Goal: Task Accomplishment & Management: Complete application form

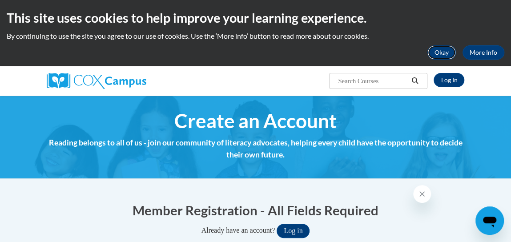
click at [435, 54] on button "Okay" at bounding box center [441, 52] width 28 height 14
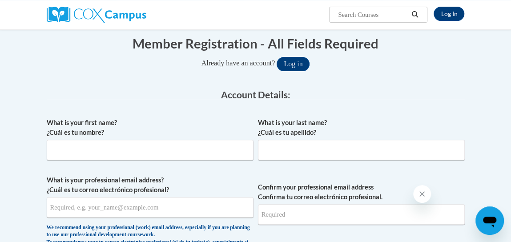
scroll to position [101, 0]
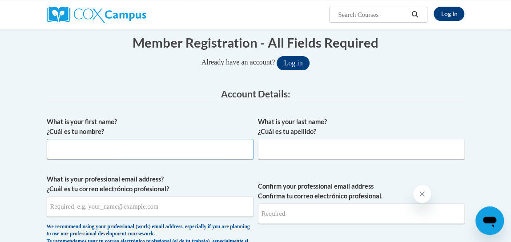
click at [115, 139] on input "What is your first name? ¿Cuál es tu nombre?" at bounding box center [150, 149] width 207 height 20
type input "Abrianna"
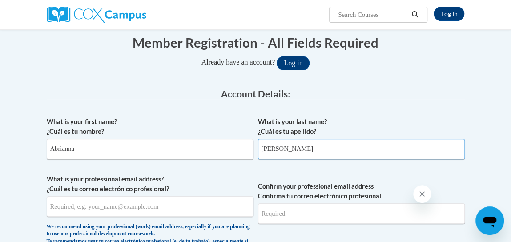
type input "Loomis"
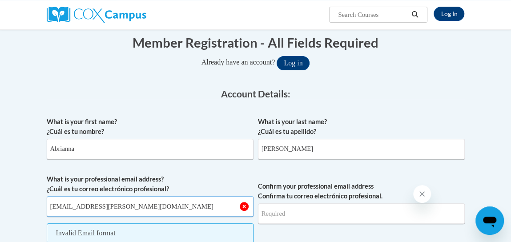
type input "abrianna.loomis@rusd.org"
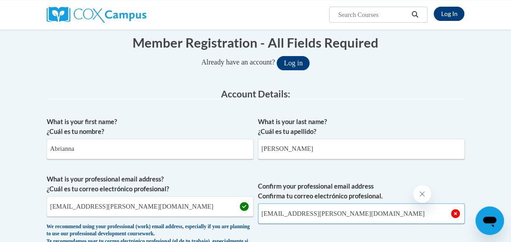
type input "abrianna.loomis@rusd.org"
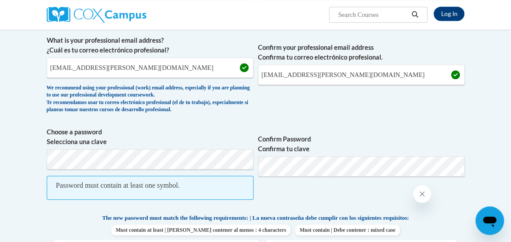
scroll to position [241, 0]
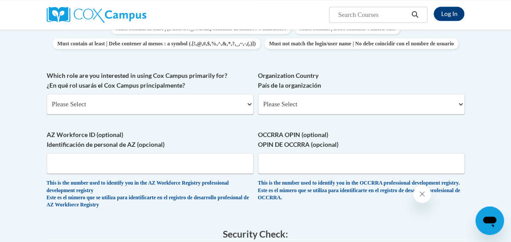
scroll to position [417, 0]
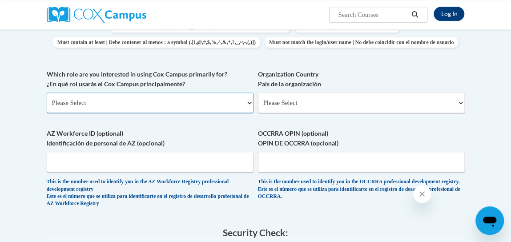
click at [152, 113] on select "Please Select College/University | Colegio/Universidad Community/Nonprofit Part…" at bounding box center [150, 102] width 207 height 20
select select "fbf2d438-af2f-41f8-98f1-81c410e29de3"
click at [47, 107] on select "Please Select College/University | Colegio/Universidad Community/Nonprofit Part…" at bounding box center [150, 102] width 207 height 20
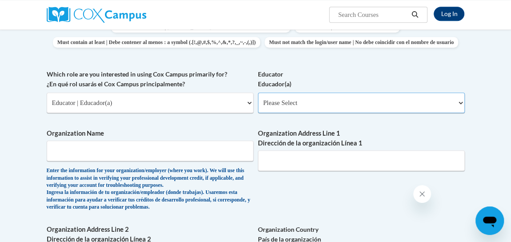
click at [304, 113] on select "Please Select Early Learning/Daycare Teacher/Family Home Care Provider | Maestr…" at bounding box center [361, 102] width 207 height 20
select select "8e40623d-54d0-45cd-9f92-5df65cd3f8cf"
click at [258, 107] on select "Please Select Early Learning/Daycare Teacher/Family Home Care Provider | Maestr…" at bounding box center [361, 102] width 207 height 20
click at [216, 161] on input "Organization Name" at bounding box center [150, 150] width 207 height 20
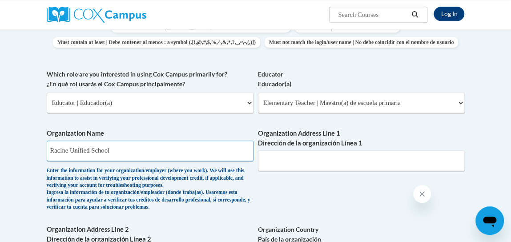
type input "Racine Unified School"
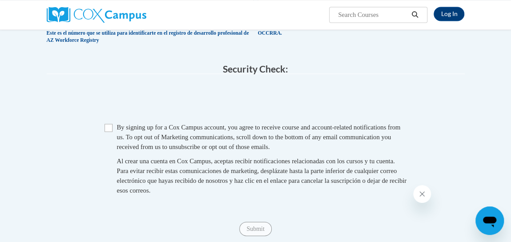
scroll to position [737, 0]
click at [108, 131] on input "Checkbox" at bounding box center [108, 127] width 8 height 8
checkbox input "true"
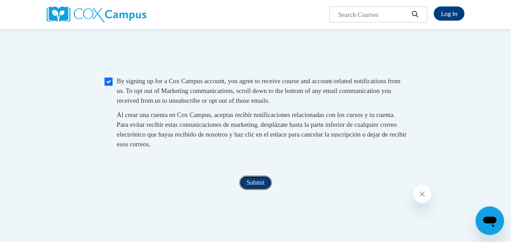
click at [260, 190] on input "Submit" at bounding box center [255, 183] width 32 height 14
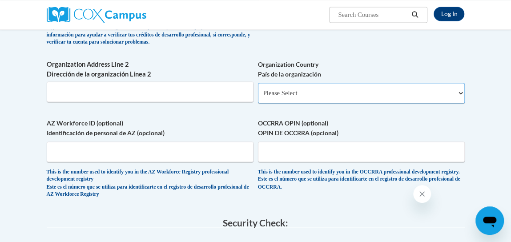
click at [317, 103] on select "Please Select United States | Estados Unidos Outside of the United States | Fue…" at bounding box center [361, 93] width 207 height 20
select select "ad49bcad-a171-4b2e-b99c-48b446064914"
click at [258, 97] on select "Please Select United States | Estados Unidos Outside of the United States | Fue…" at bounding box center [361, 93] width 207 height 20
select select
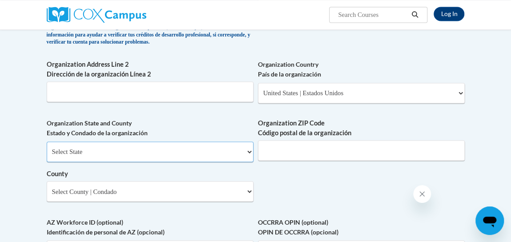
click at [241, 162] on select "Select State Alabama Alaska Arizona Arkansas California Colorado Connecticut De…" at bounding box center [150, 151] width 207 height 20
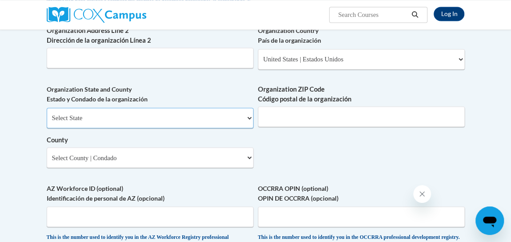
scroll to position [618, 0]
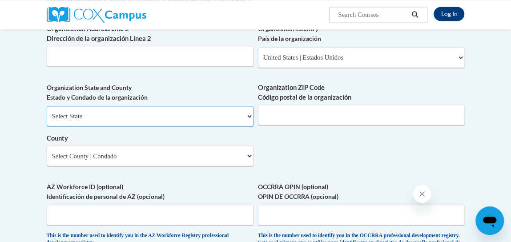
click at [231, 126] on select "Select State Alabama Alaska Arizona Arkansas California Colorado Connecticut De…" at bounding box center [150, 116] width 207 height 20
select select "Wisconsin"
click at [47, 120] on select "Select State Alabama Alaska Arizona Arkansas California Colorado Connecticut De…" at bounding box center [150, 116] width 207 height 20
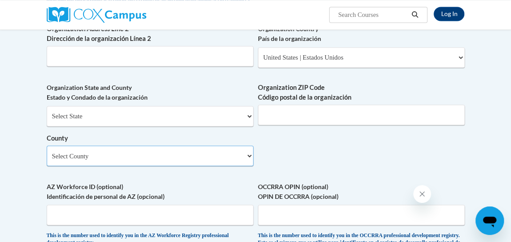
click at [243, 166] on select "Select County Adams Ashland Barron Bayfield Brown Buffalo Burnett Calumet Chipp…" at bounding box center [150, 155] width 207 height 20
select select "Racine"
click at [47, 160] on select "Select County Adams Ashland Barron Bayfield Brown Buffalo Burnett Calumet Chipp…" at bounding box center [150, 155] width 207 height 20
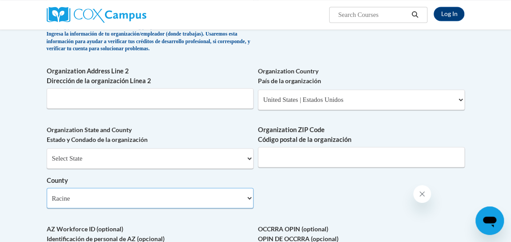
scroll to position [566, 0]
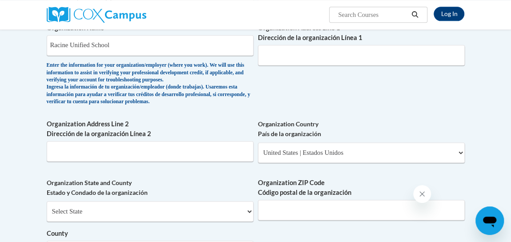
scroll to position [523, 0]
drag, startPoint x: 114, startPoint y: 62, endPoint x: 41, endPoint y: 62, distance: 73.4
click at [41, 62] on div "Member Registration - All Fields Required Already have an account? Log in Prefe…" at bounding box center [255, 84] width 431 height 963
type input "Schulte"
type input "8515Westminster Dr"
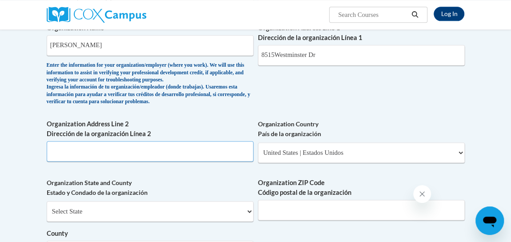
click at [71, 161] on input "Organization Address Line 2 Dirección de la organización Línea 2" at bounding box center [150, 151] width 207 height 20
type input "D"
type input "Sturtevant"
click at [353, 128] on div "What is your first name? ¿Cuál es tu nombre? Abrianna What is your last name? ¿…" at bounding box center [256, 28] width 418 height 674
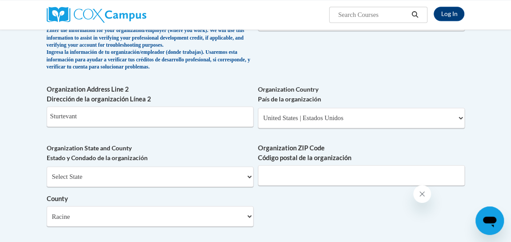
scroll to position [558, 0]
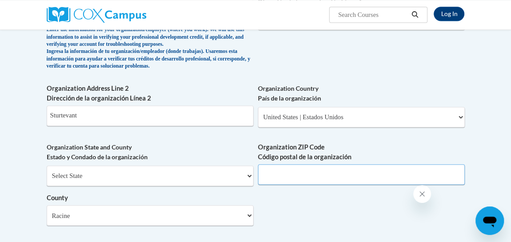
click at [325, 185] on input "Organization ZIP Code Código postal de la organización" at bounding box center [361, 174] width 207 height 20
type input "53177"
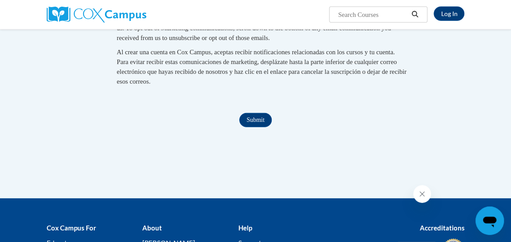
scroll to position [979, 0]
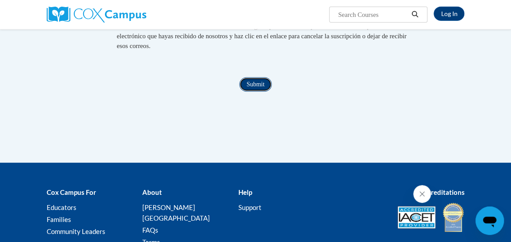
click at [254, 92] on input "Submit" at bounding box center [255, 84] width 32 height 14
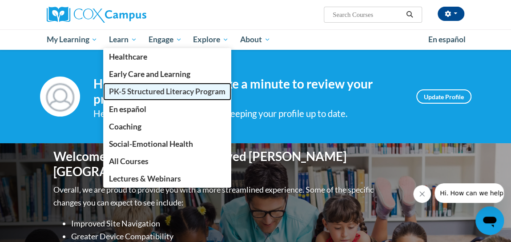
click at [149, 90] on span "PK-5 Structured Literacy Program" at bounding box center [167, 91] width 116 height 9
